Goal: Task Accomplishment & Management: Manage account settings

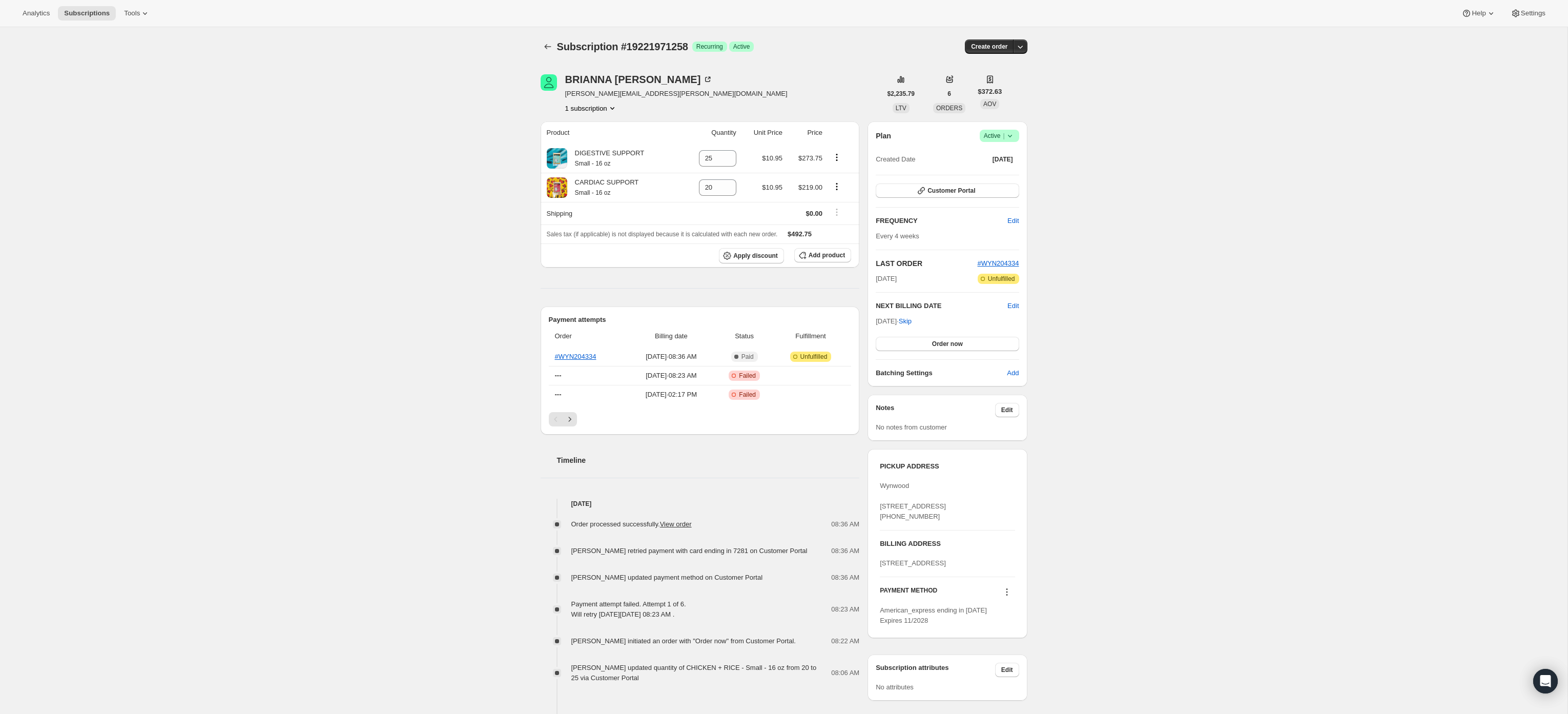
scroll to position [2, 0]
click at [574, 354] on link "#WYN204334" at bounding box center [576, 355] width 42 height 8
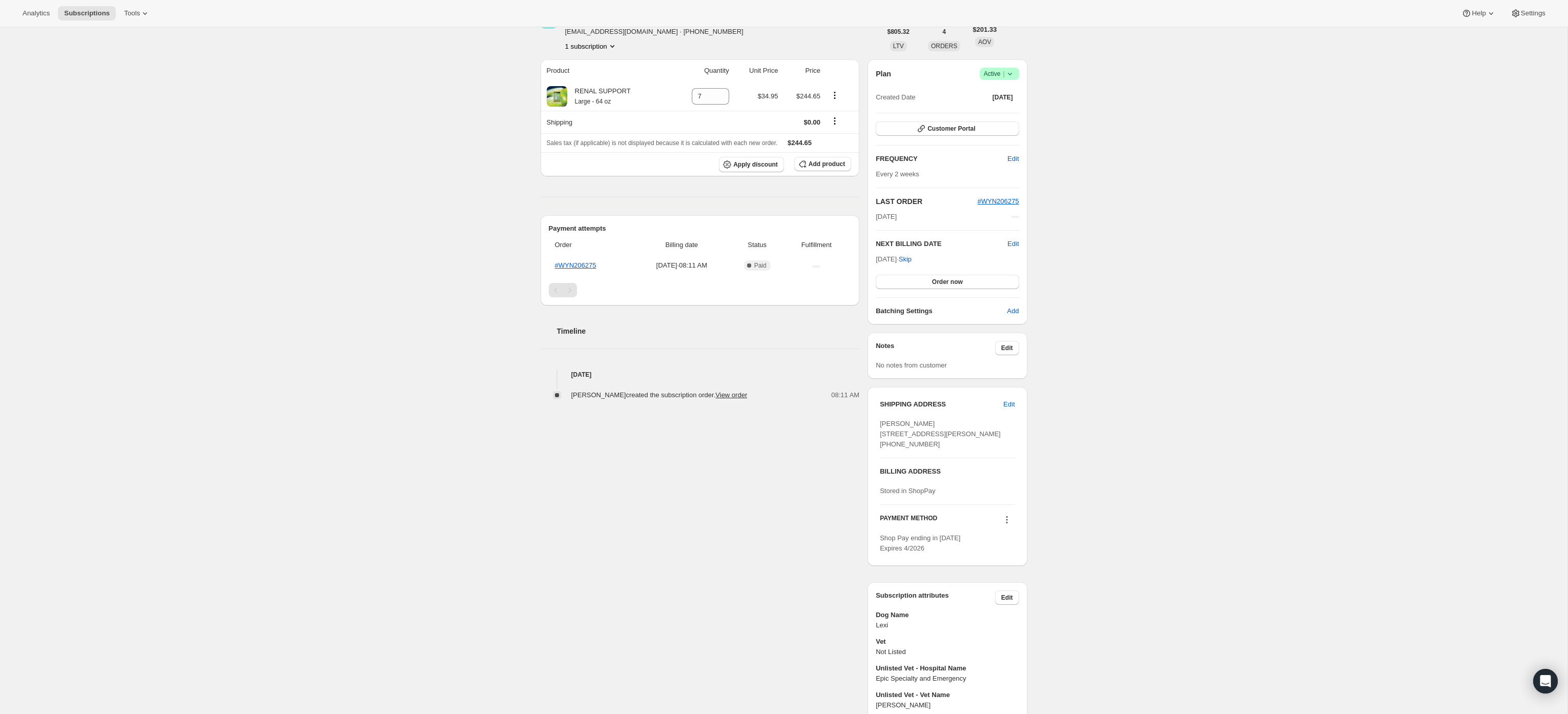
scroll to position [70, 0]
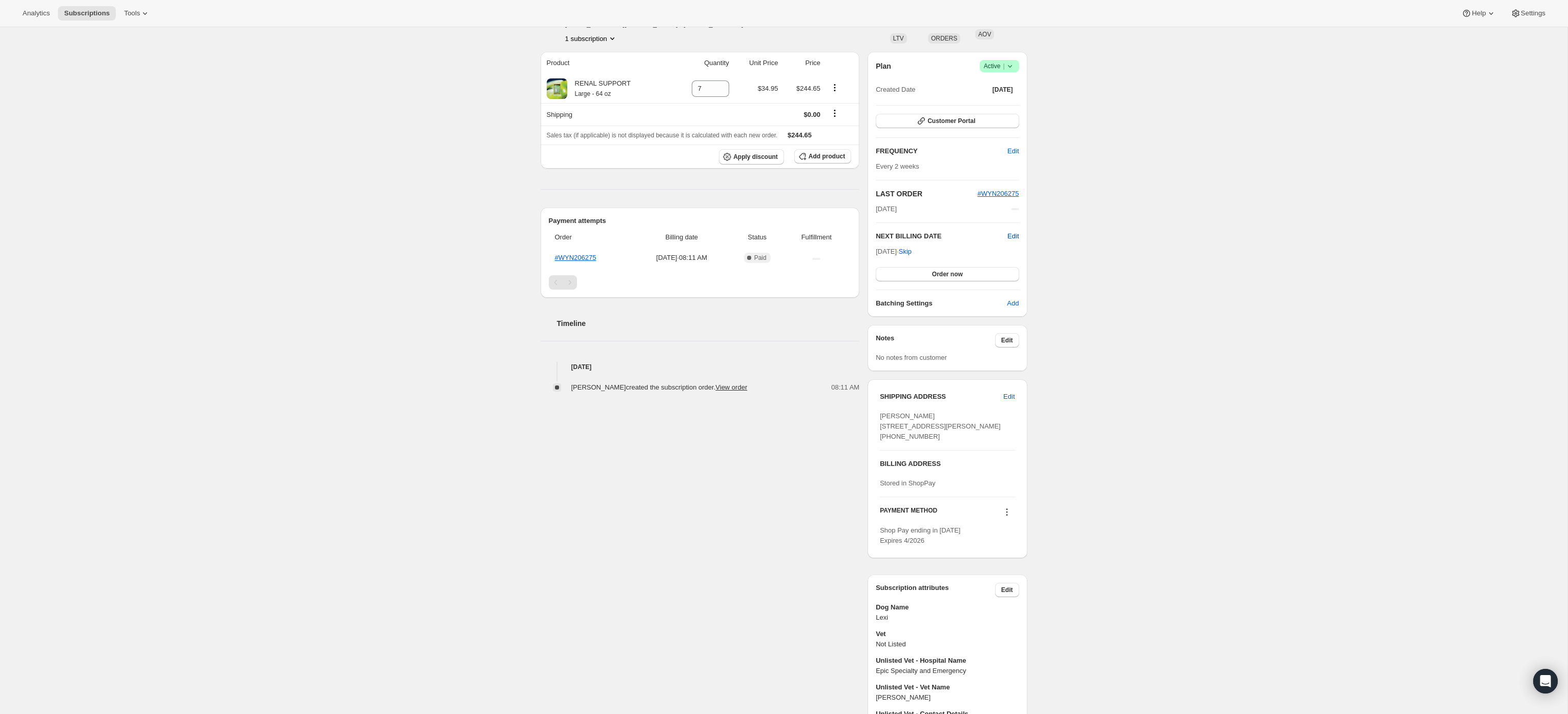
click at [1010, 236] on span "Edit" at bounding box center [1013, 236] width 11 height 10
click at [935, 254] on input "[DATE]" at bounding box center [947, 255] width 143 height 18
click at [939, 254] on input "2025-09-20" at bounding box center [947, 255] width 143 height 18
drag, startPoint x: 1285, startPoint y: 197, endPoint x: 1241, endPoint y: 187, distance: 45.1
click at [1283, 197] on div "Subscription #20891894074. This page is ready Subscription #20891894074 Success…" at bounding box center [783, 363] width 1567 height 812
